Goal: Transaction & Acquisition: Purchase product/service

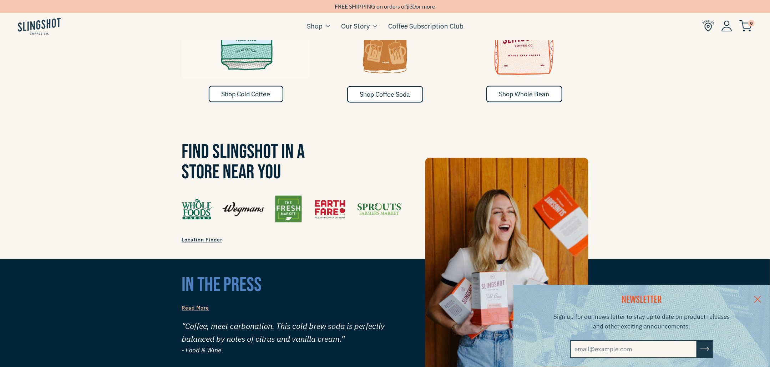
scroll to position [665, 0]
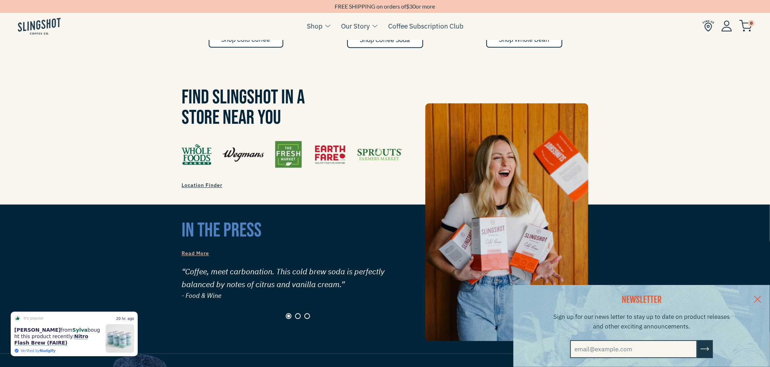
click at [762, 297] on link at bounding box center [757, 298] width 25 height 27
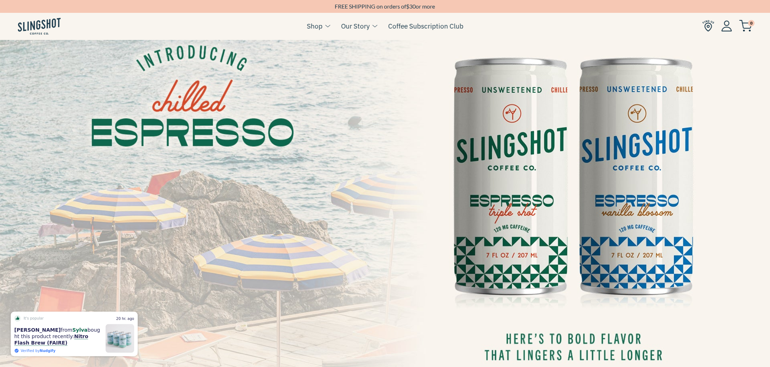
scroll to position [0, 0]
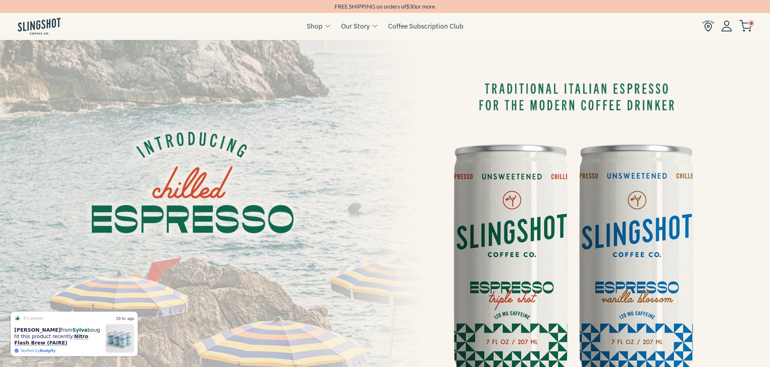
click at [550, 211] on img at bounding box center [385, 256] width 770 height 433
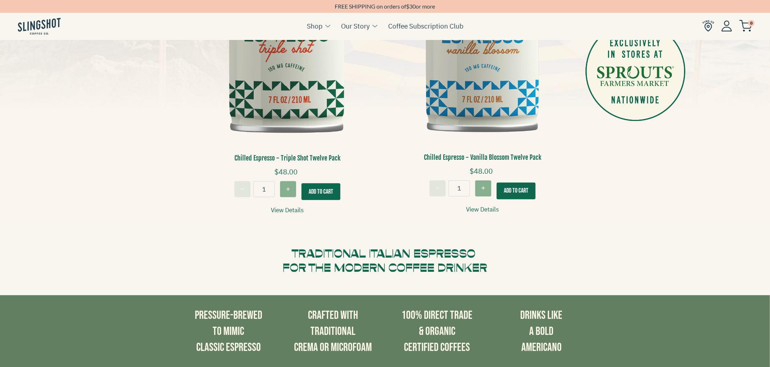
scroll to position [307, 0]
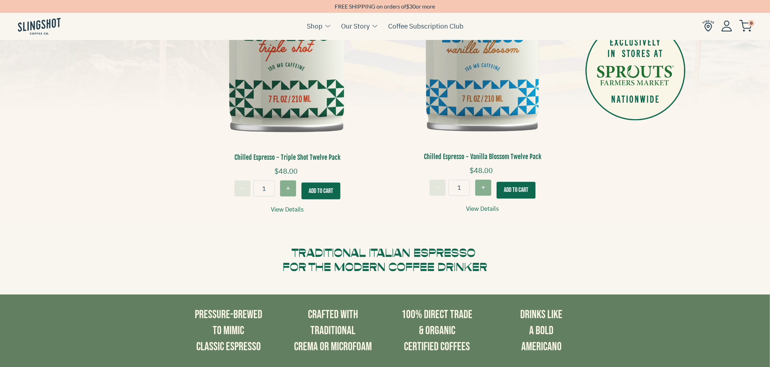
click at [518, 189] on button "Add To Cart" at bounding box center [516, 190] width 39 height 17
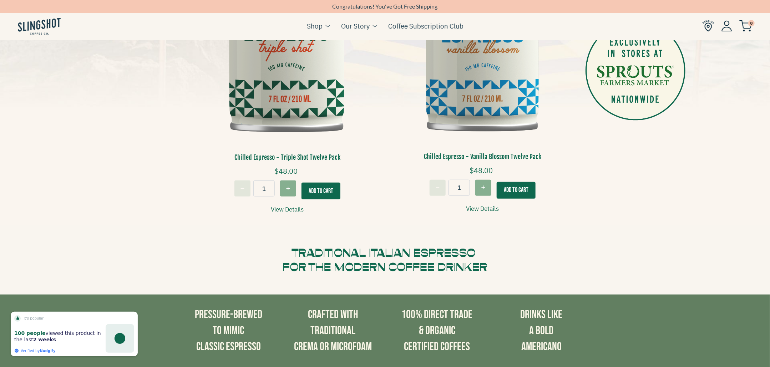
click at [526, 189] on button "Add To Cart" at bounding box center [516, 190] width 39 height 17
click at [749, 31] on img at bounding box center [745, 26] width 13 height 12
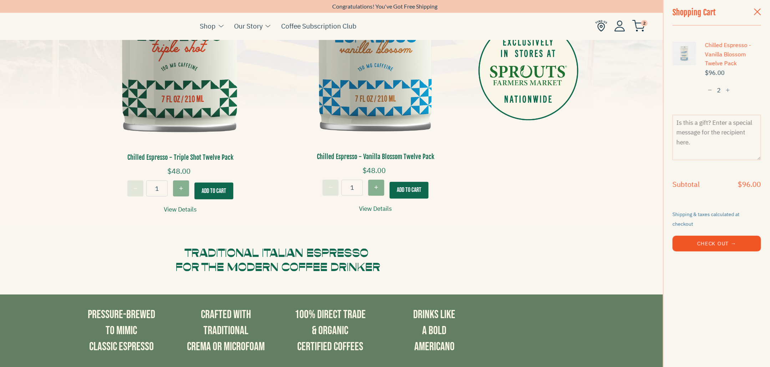
click at [715, 238] on button "Check Out →" at bounding box center [716, 244] width 88 height 16
